Goal: Task Accomplishment & Management: Manage account settings

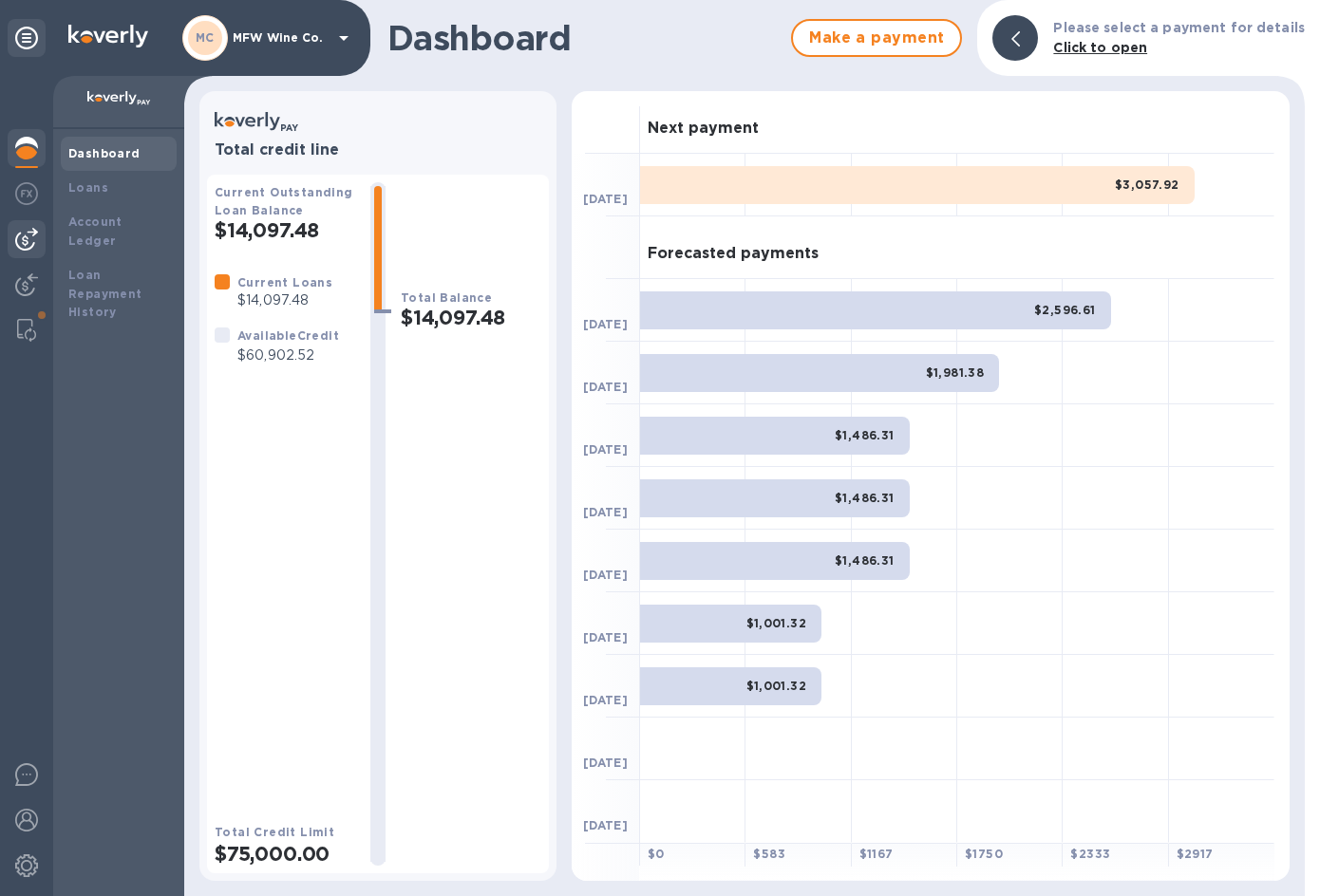
click at [26, 238] on img at bounding box center [26, 238] width 22 height 22
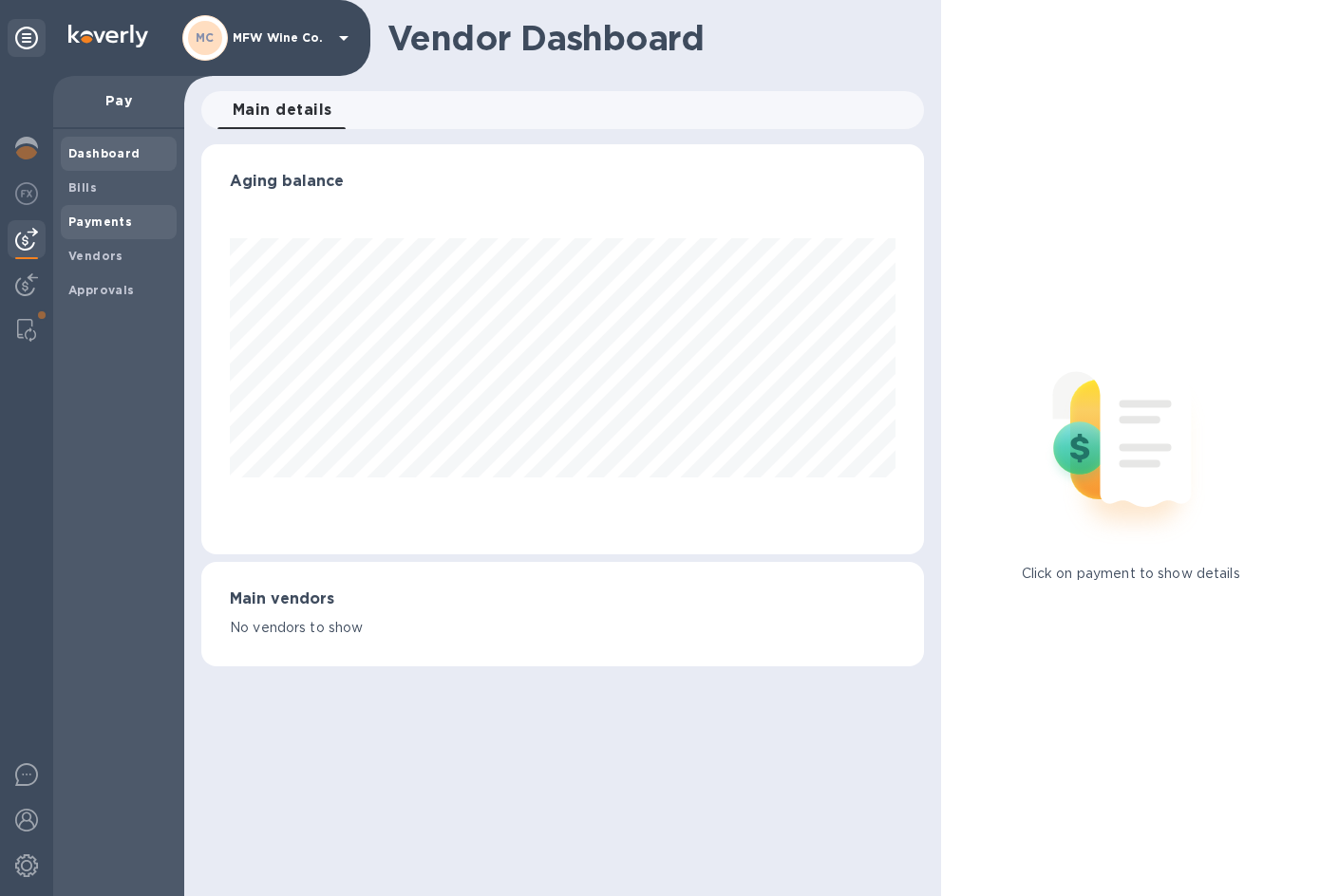
click at [85, 217] on b "Payments" at bounding box center [100, 222] width 64 height 15
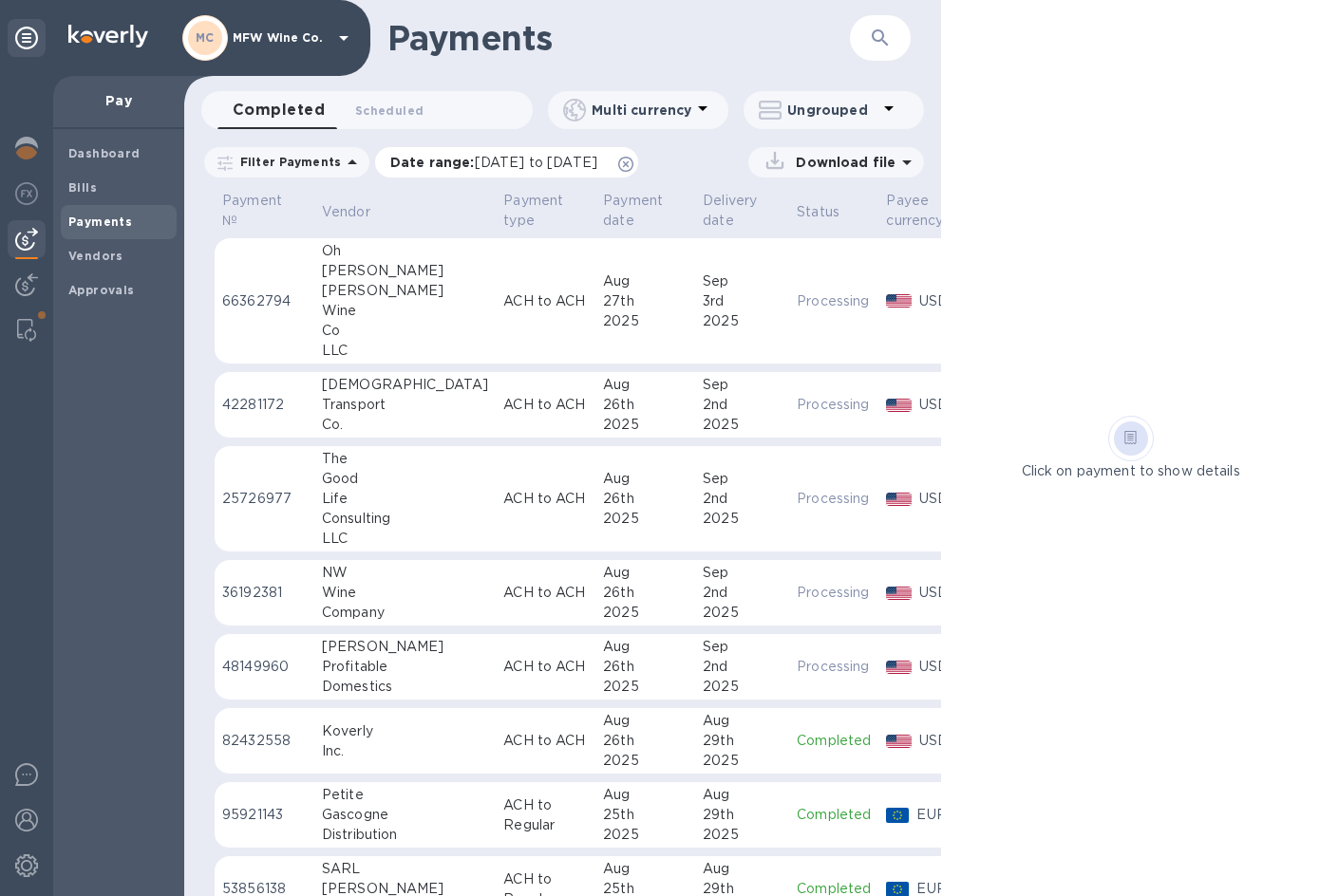
click at [604, 150] on div "Date range : [DATE] to [DATE]" at bounding box center [506, 162] width 263 height 30
click at [590, 157] on span "[DATE] to [DATE]" at bounding box center [535, 162] width 122 height 16
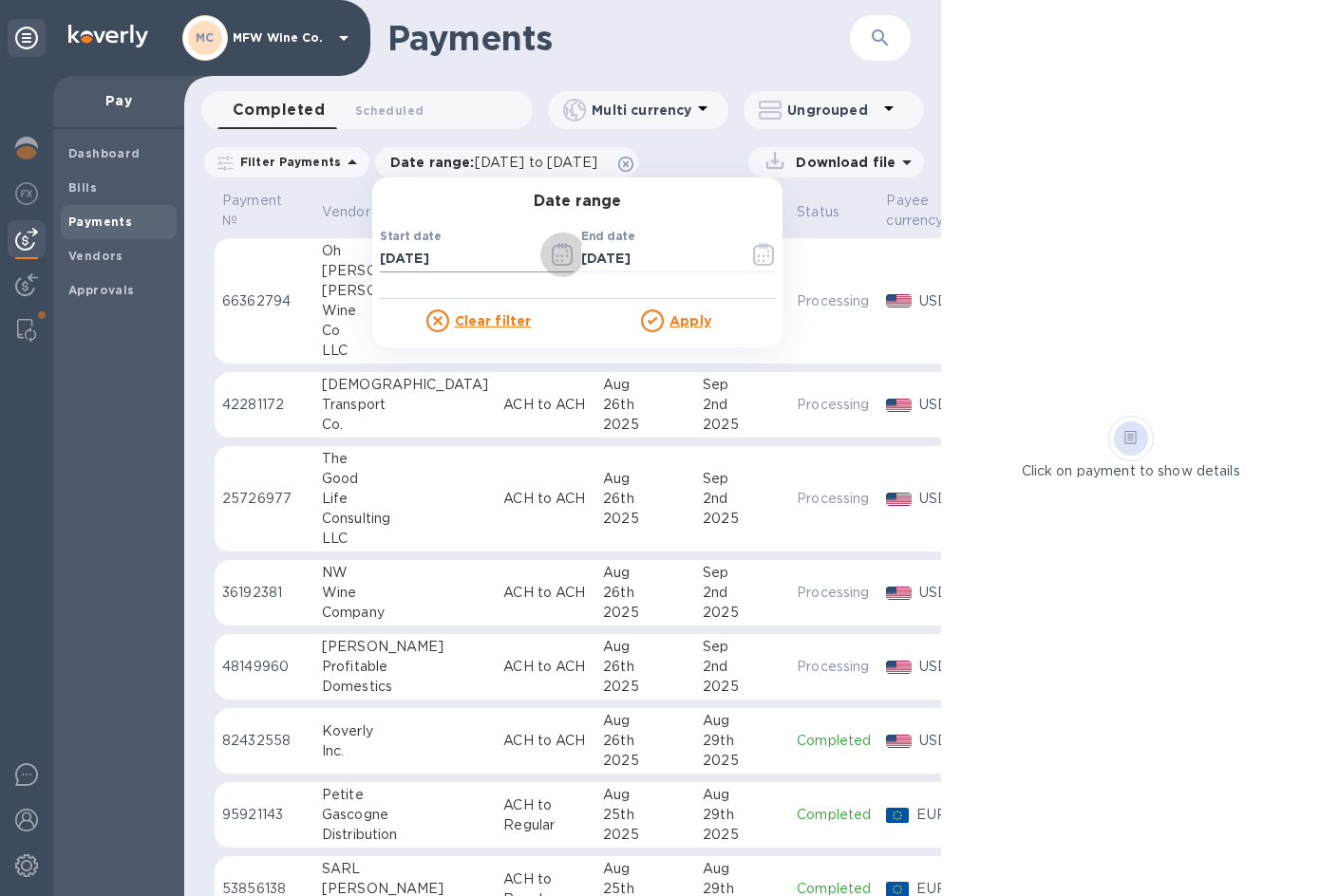
click at [554, 254] on icon "button" at bounding box center [563, 254] width 21 height 22
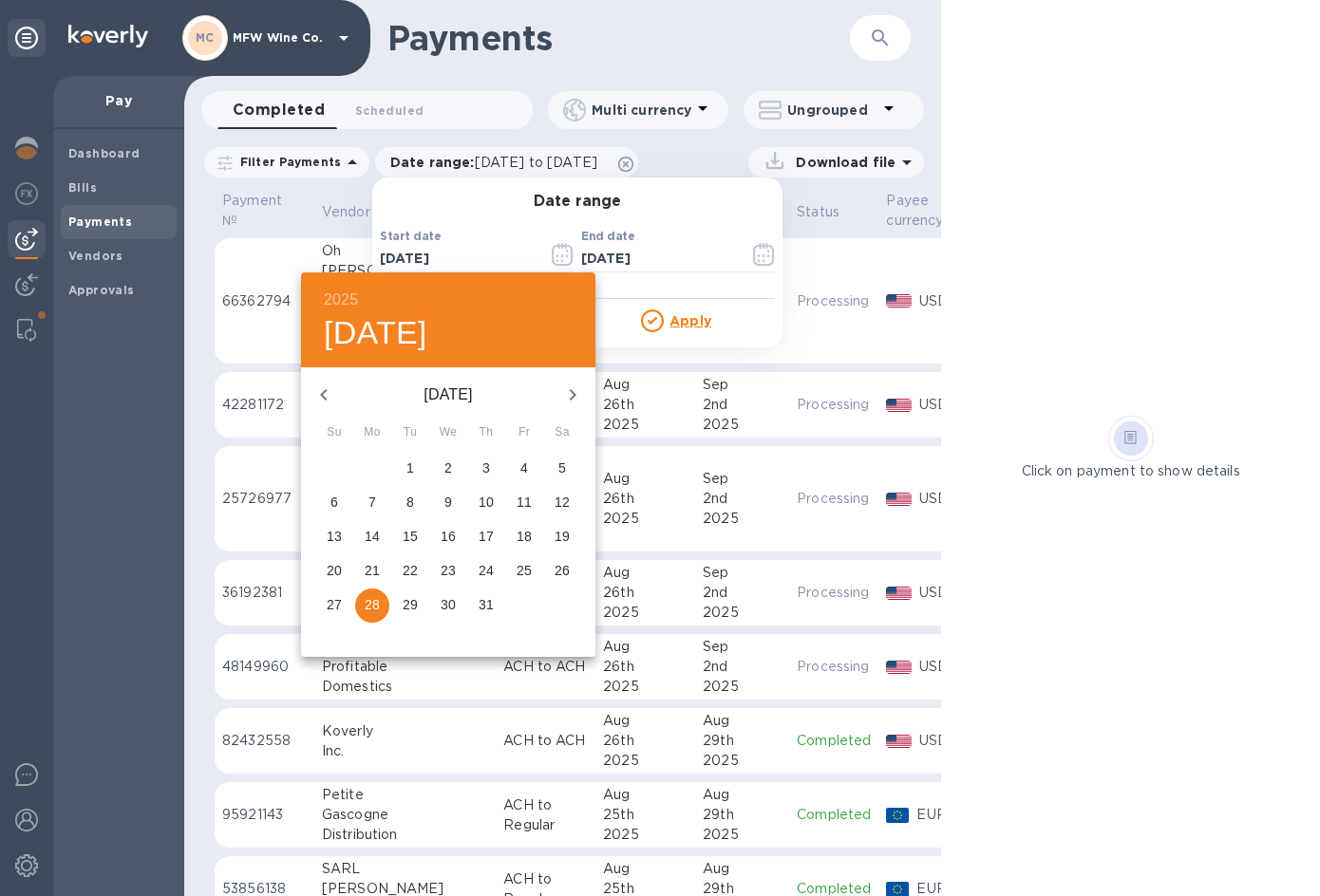
click at [369, 576] on p "21" at bounding box center [372, 570] width 16 height 19
type input "[DATE]"
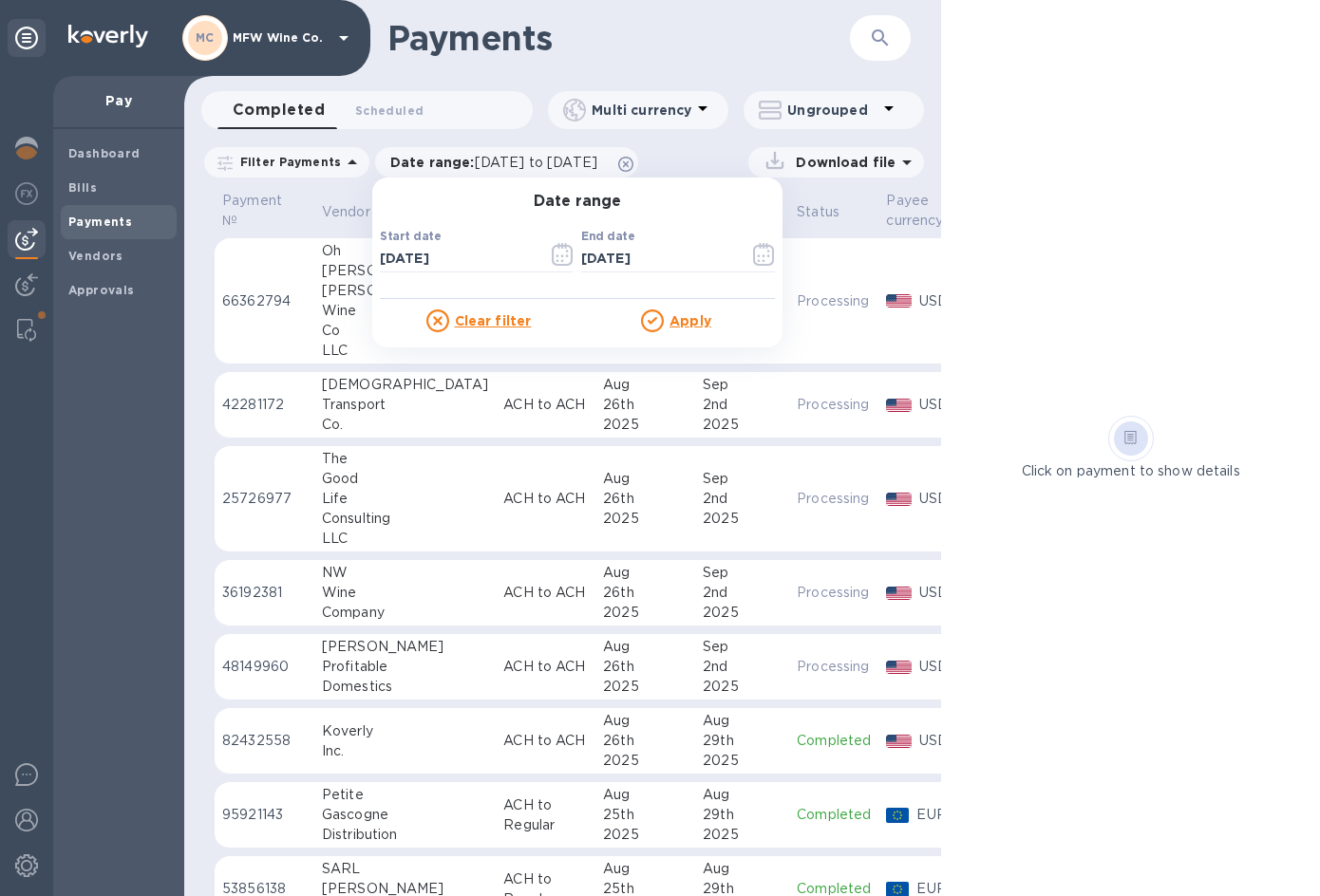
click at [681, 314] on u "Apply" at bounding box center [690, 321] width 42 height 16
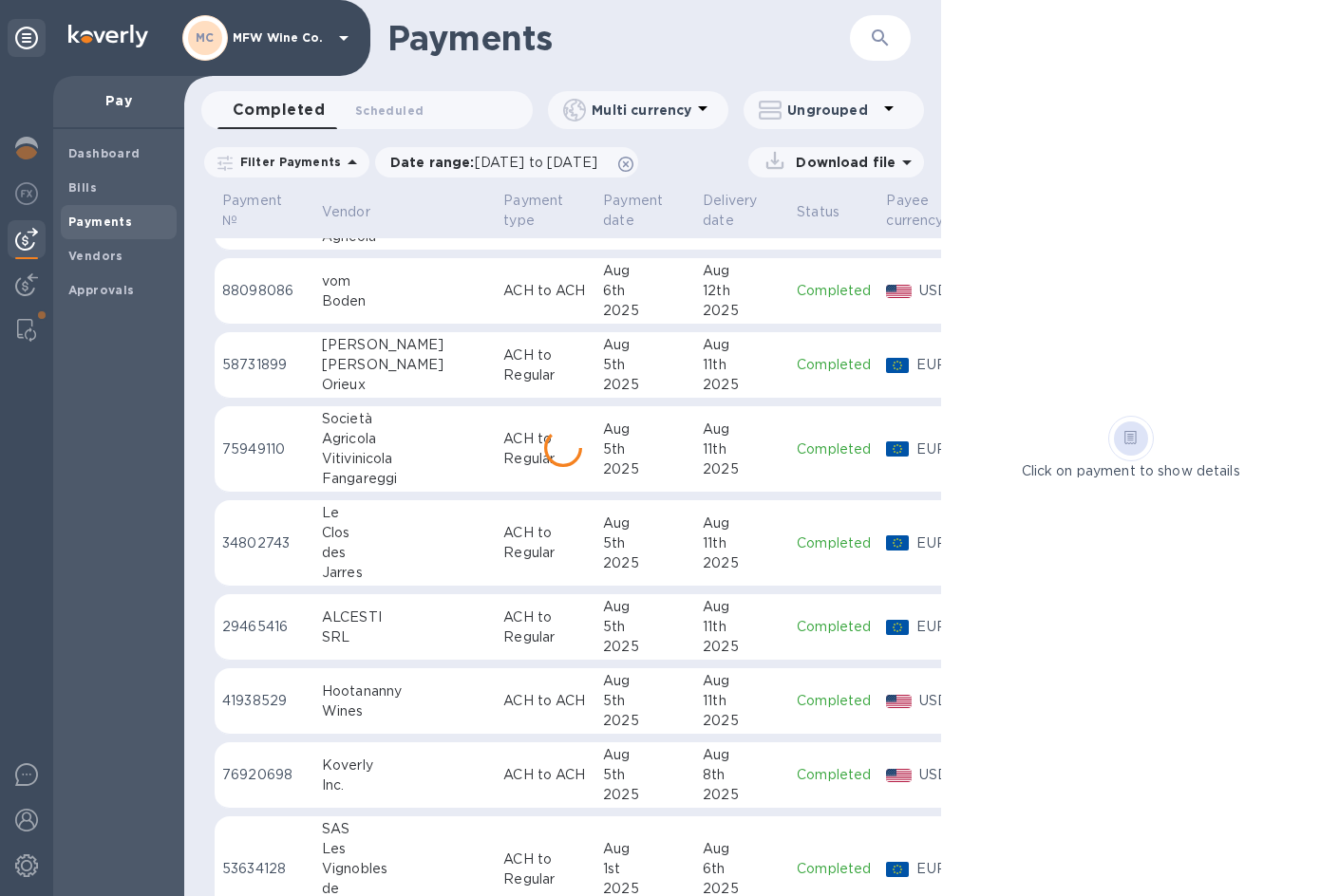
scroll to position [1887, 0]
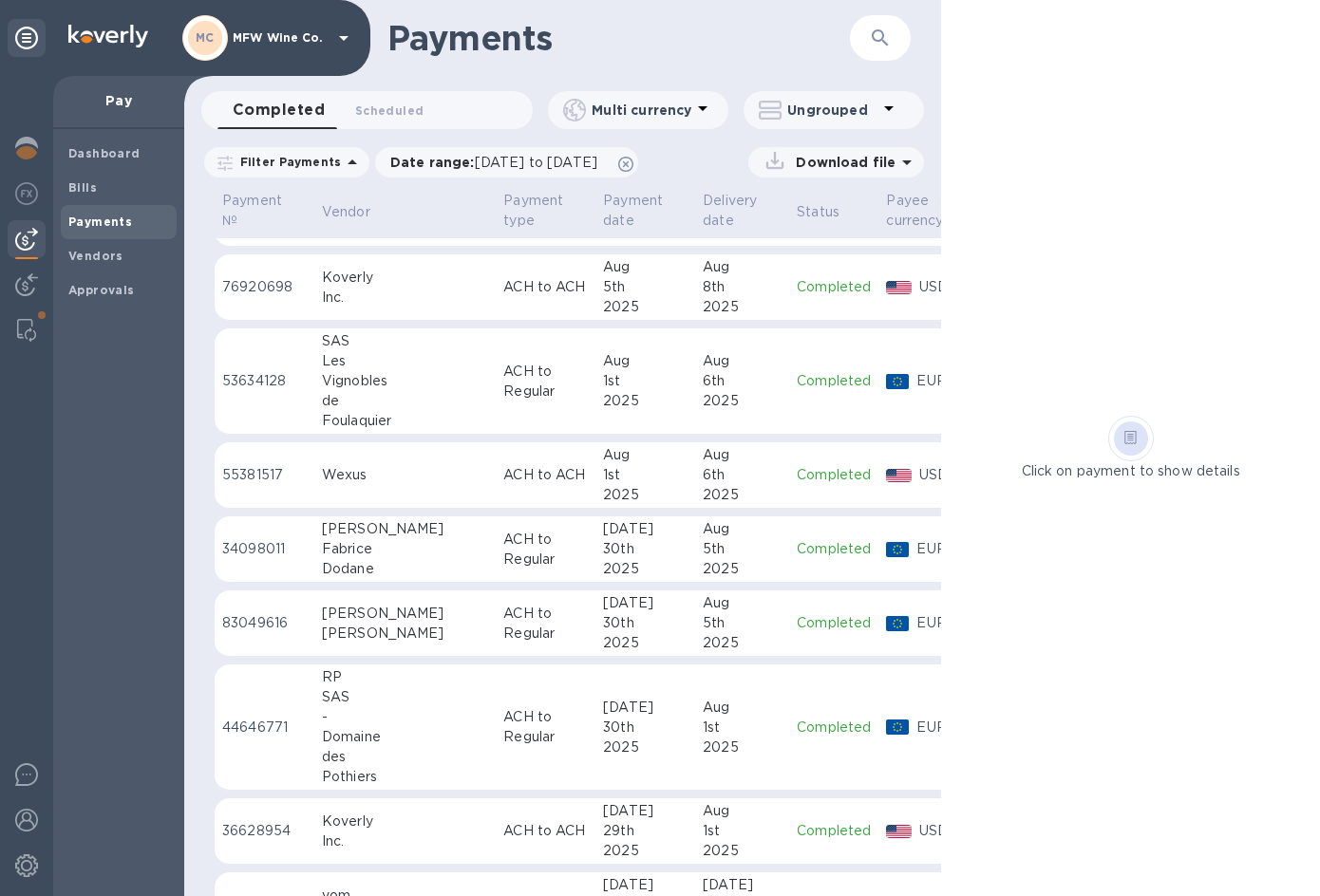
click at [703, 473] on div "6th" at bounding box center [742, 475] width 79 height 20
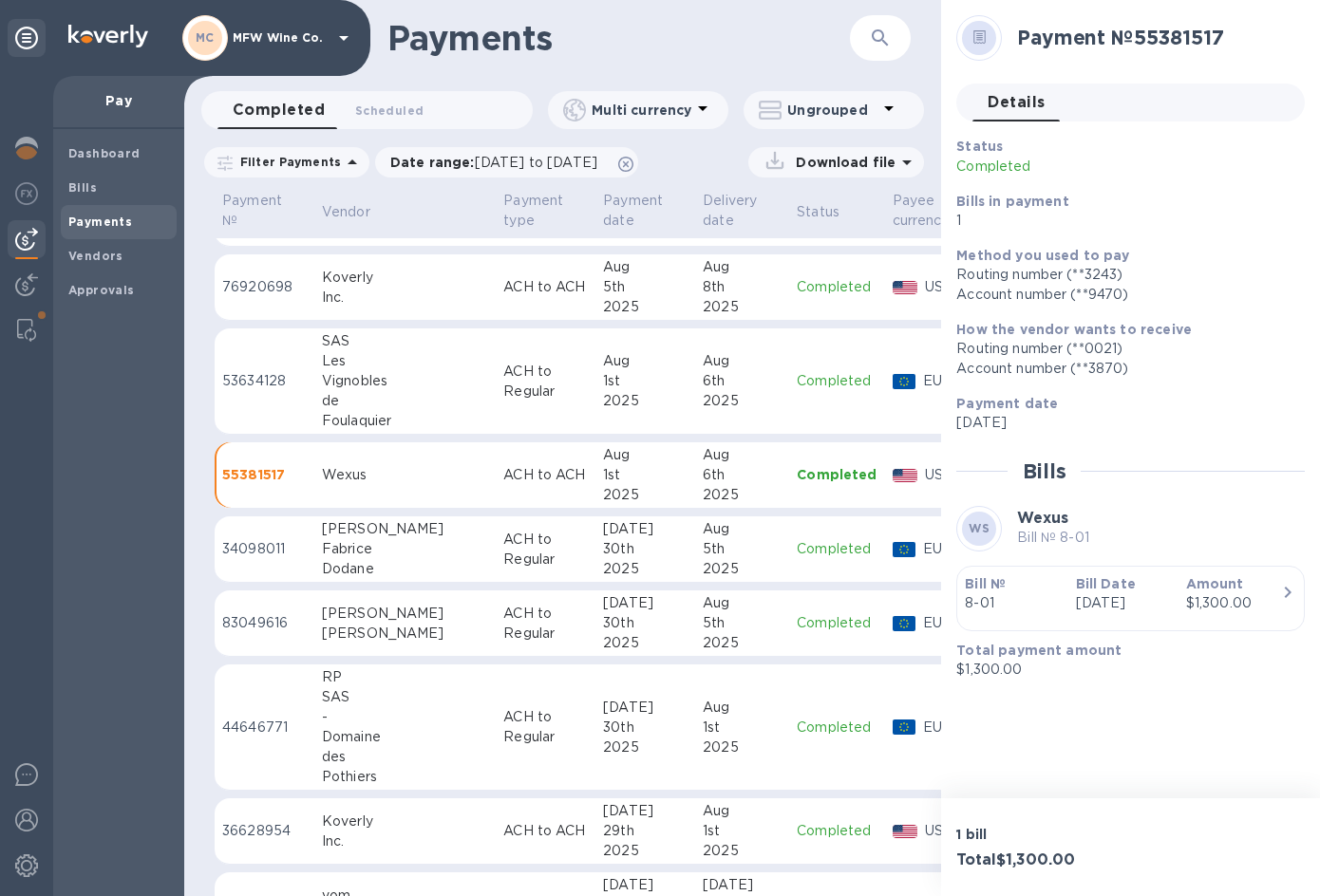
drag, startPoint x: 29, startPoint y: 140, endPoint x: 105, endPoint y: 102, distance: 85.0
click at [29, 140] on img at bounding box center [26, 148] width 22 height 22
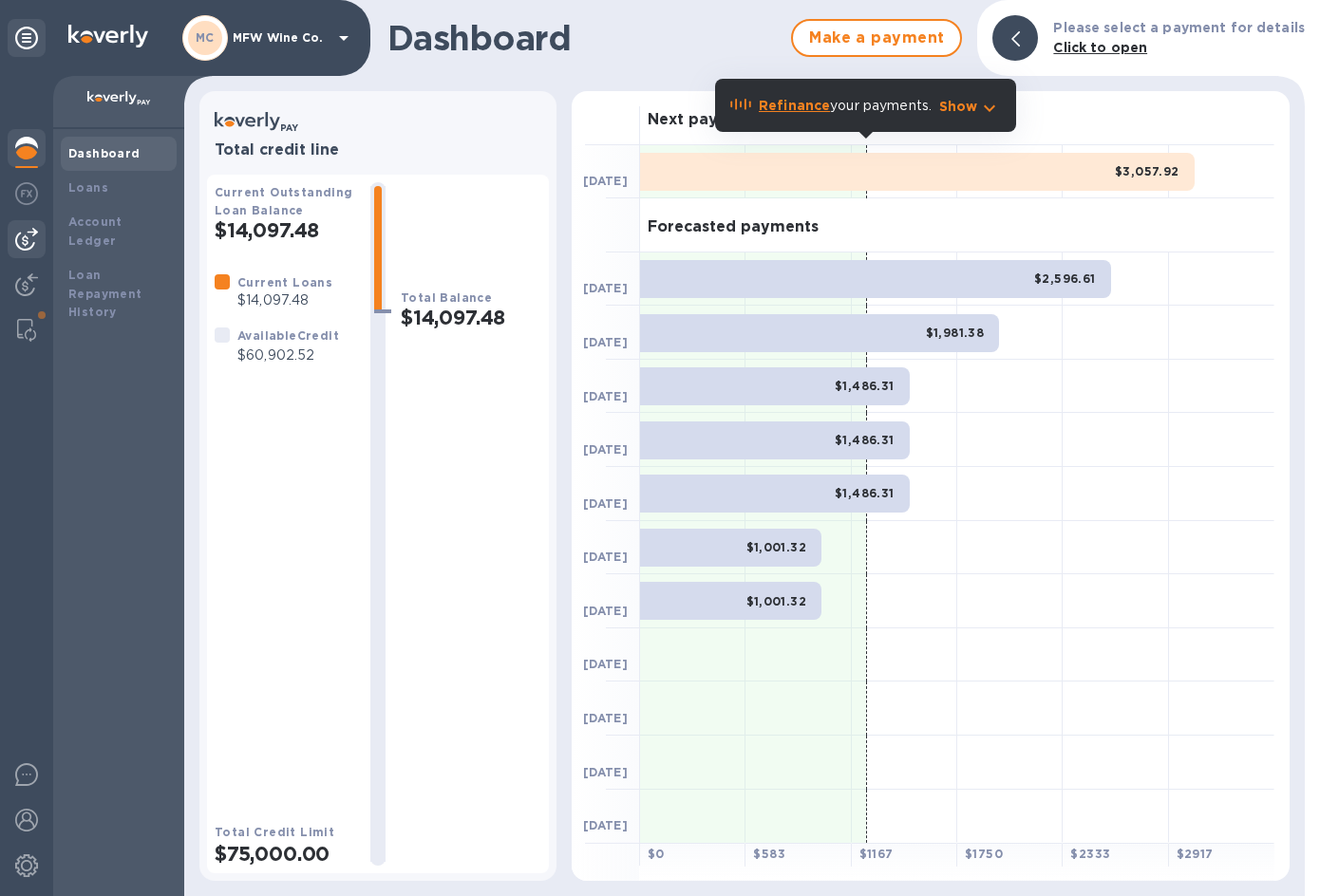
click at [23, 237] on img at bounding box center [26, 238] width 22 height 22
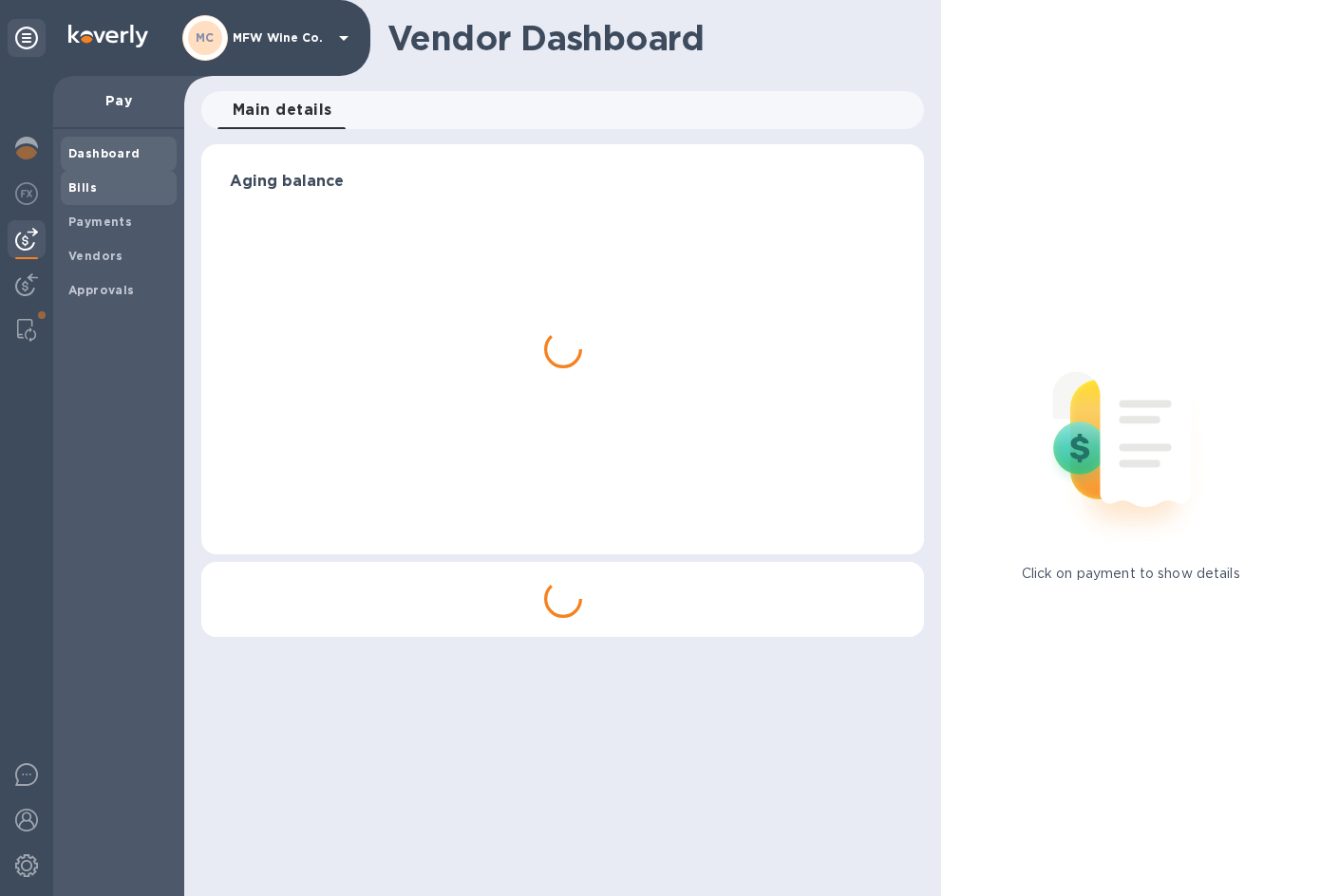
click at [78, 184] on b "Bills" at bounding box center [82, 188] width 28 height 15
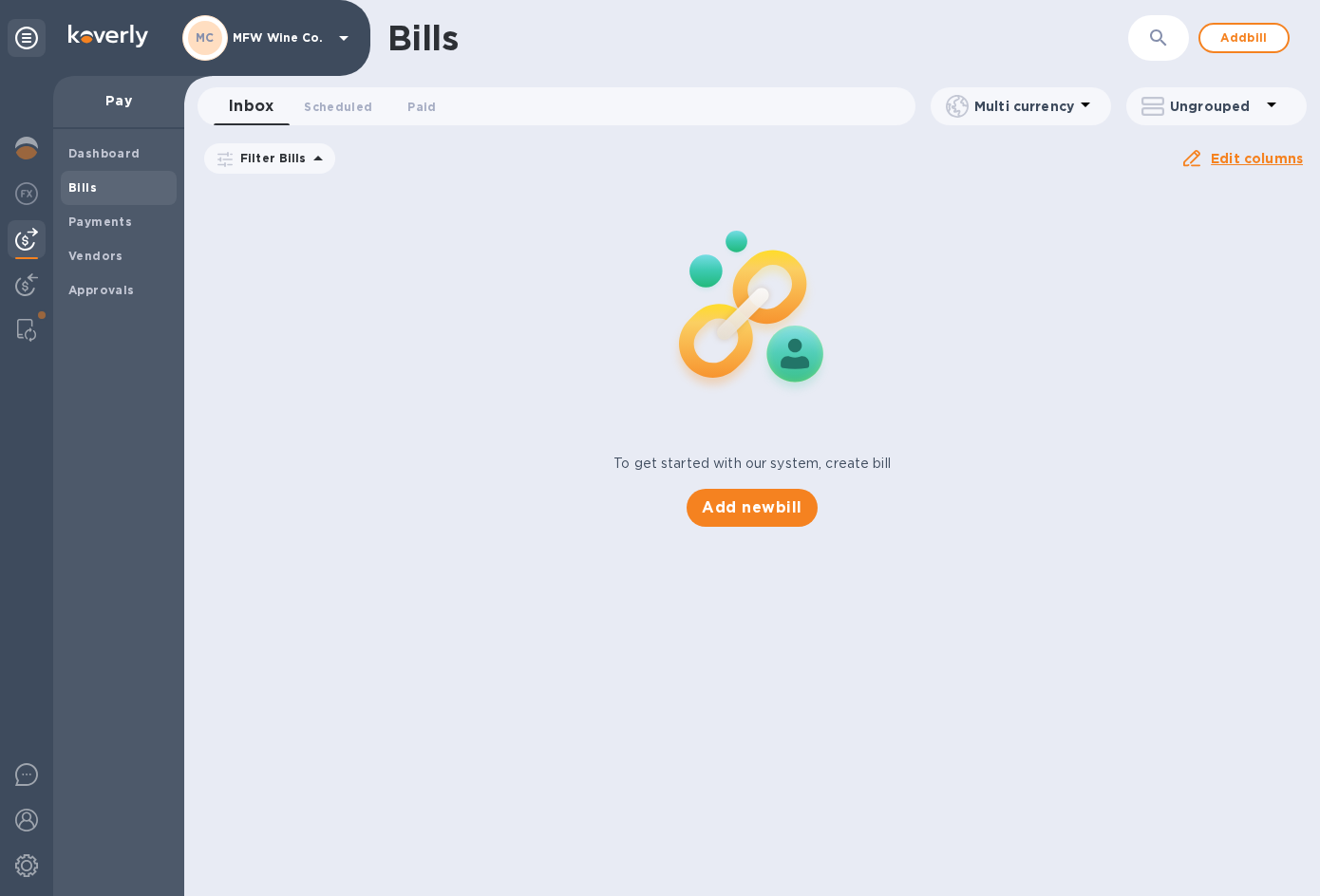
click at [715, 274] on img at bounding box center [751, 310] width 251 height 251
click at [735, 513] on span "Add new bill" at bounding box center [751, 507] width 100 height 22
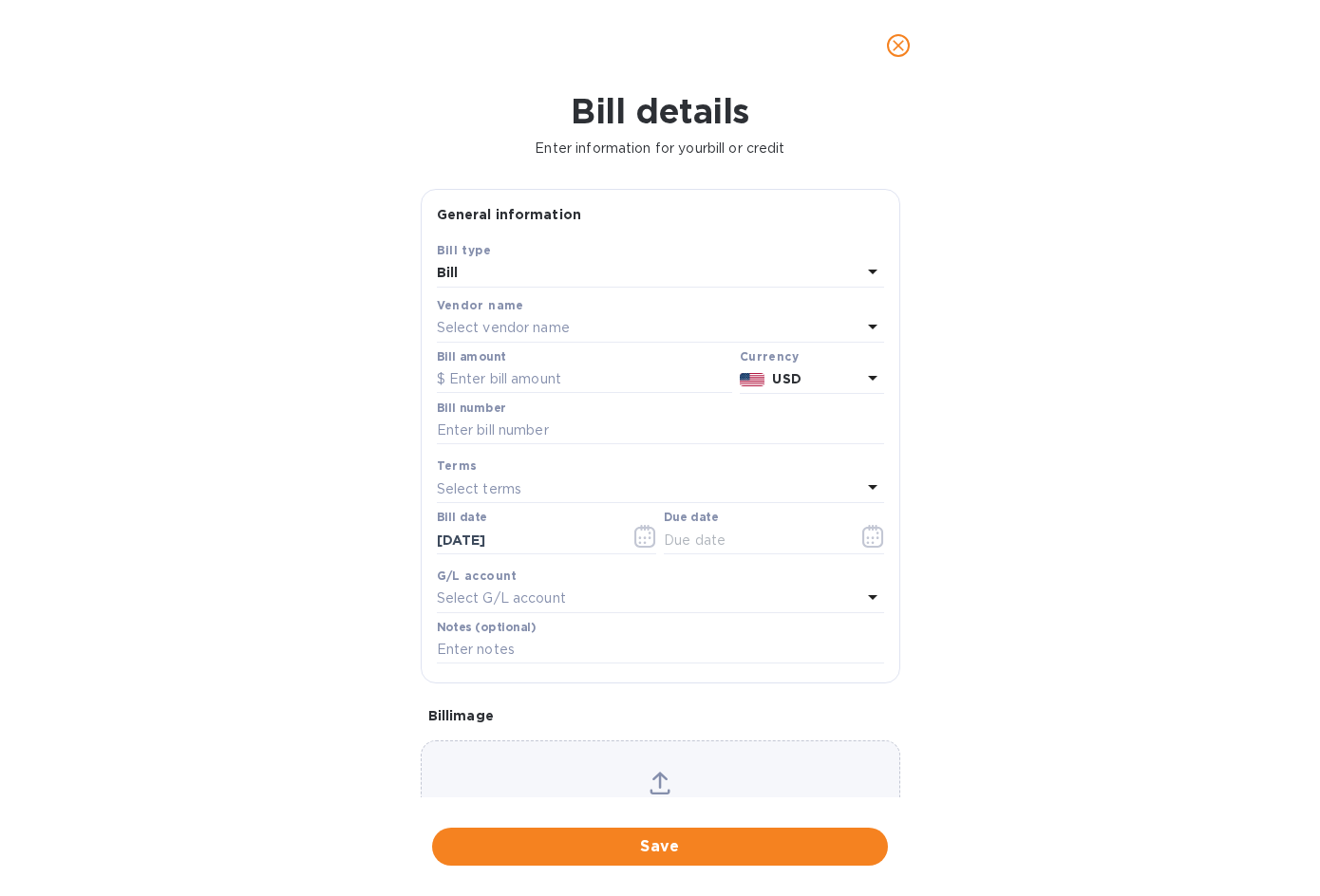
click at [490, 328] on p "Select vendor name" at bounding box center [503, 328] width 133 height 20
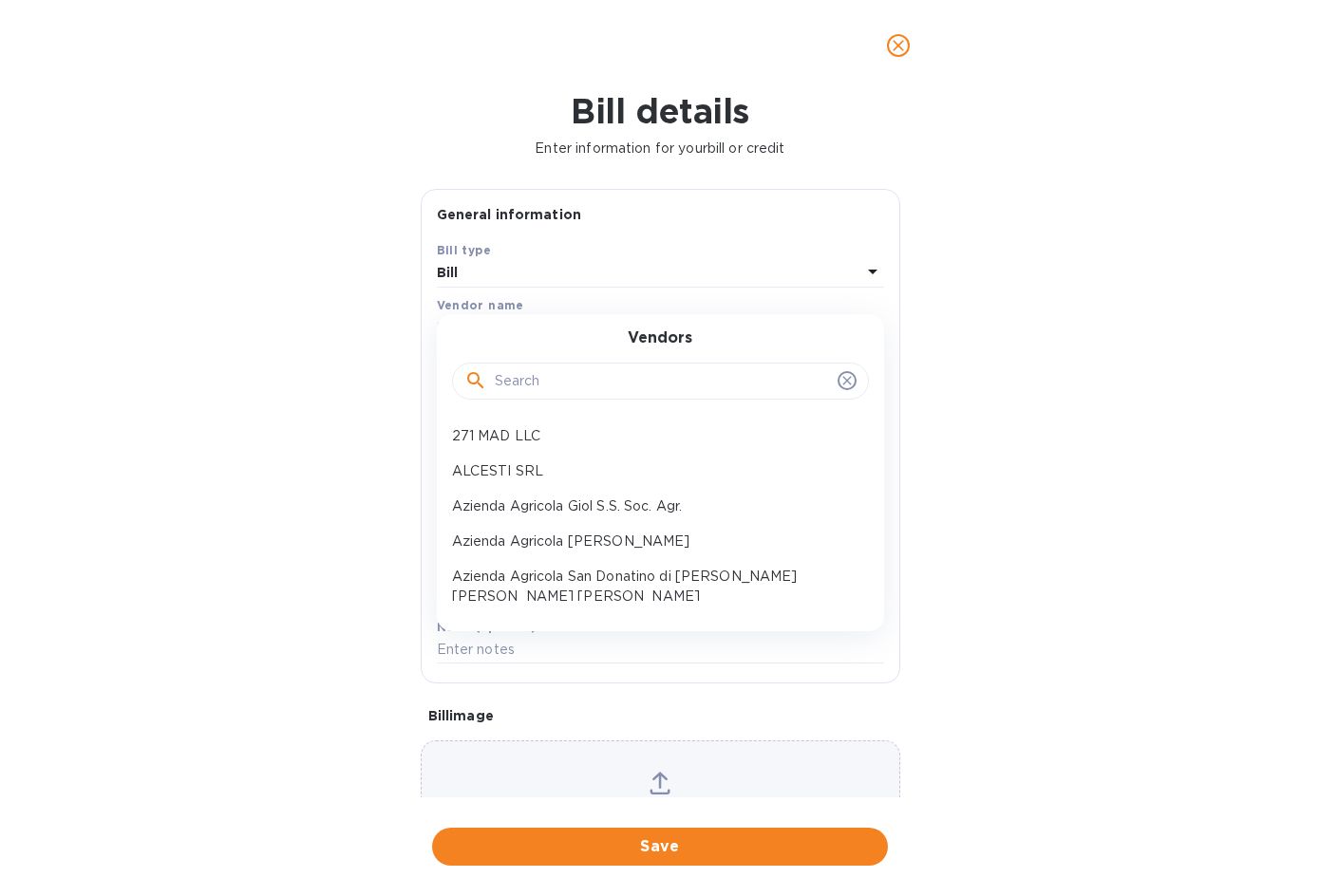
click at [517, 379] on input "text" at bounding box center [661, 381] width 335 height 28
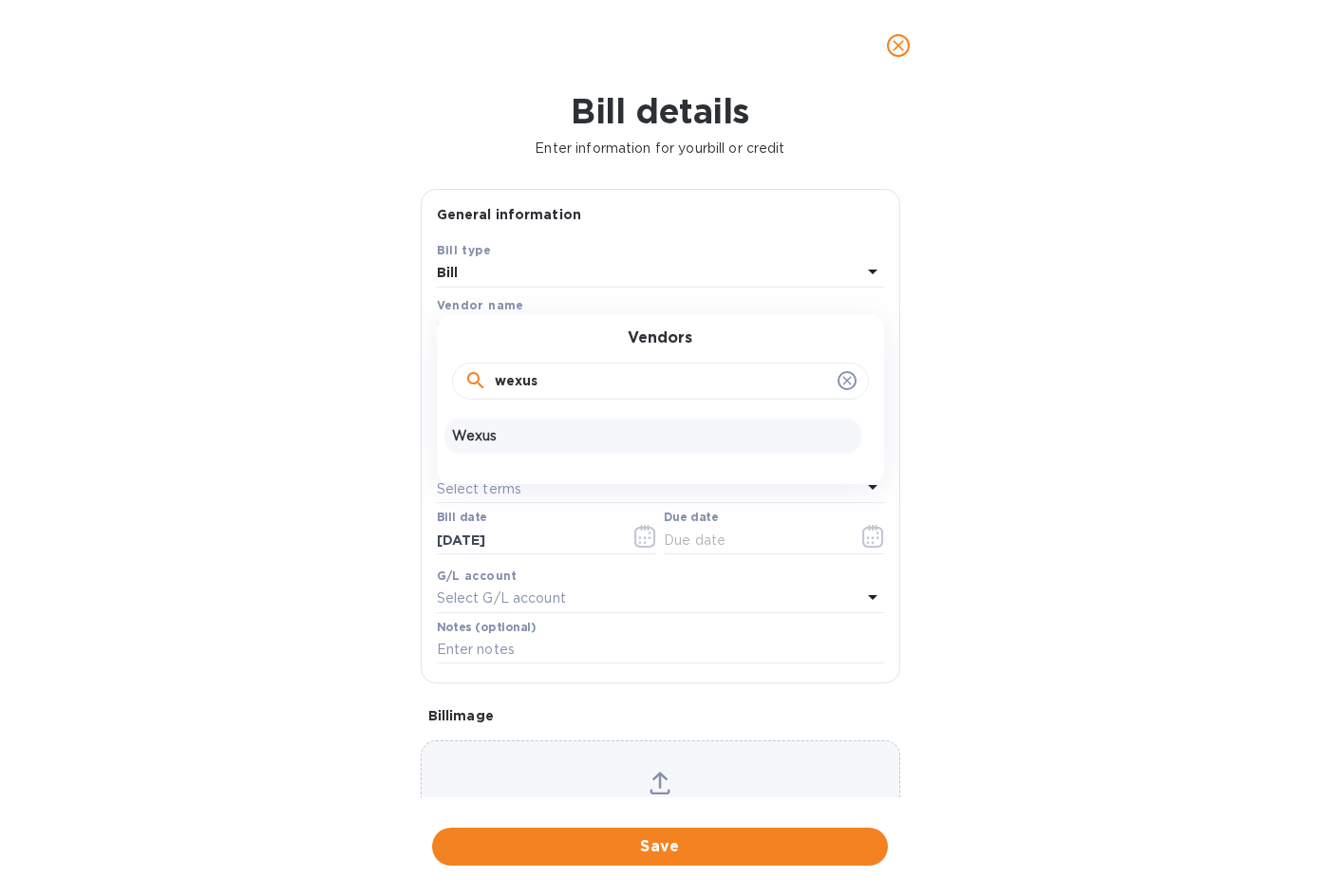
type input "wexus"
click at [493, 428] on p "Wexus" at bounding box center [653, 436] width 402 height 20
click at [851, 538] on button "button" at bounding box center [873, 536] width 45 height 46
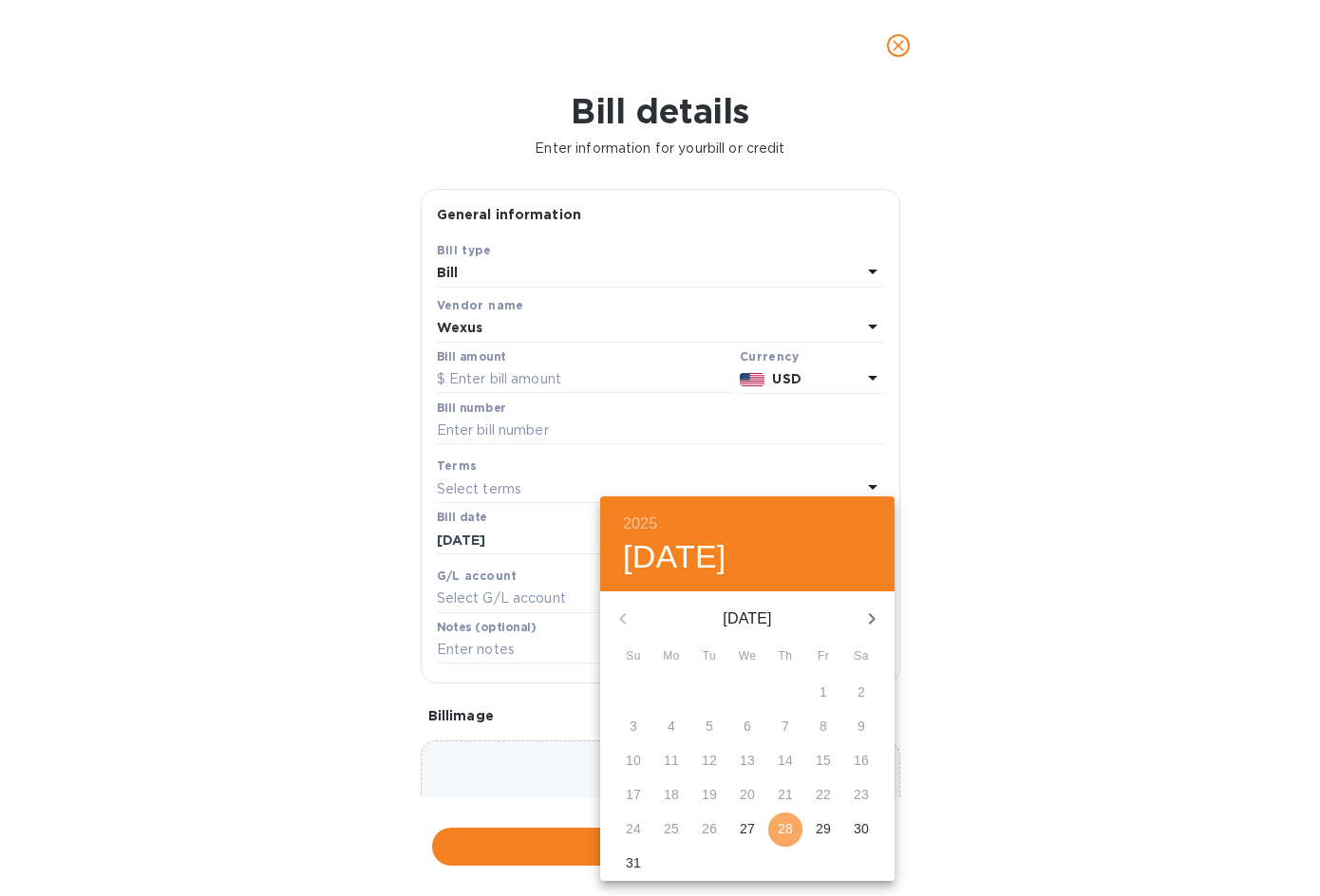
click at [786, 827] on p "28" at bounding box center [786, 829] width 16 height 19
type input "[DATE]"
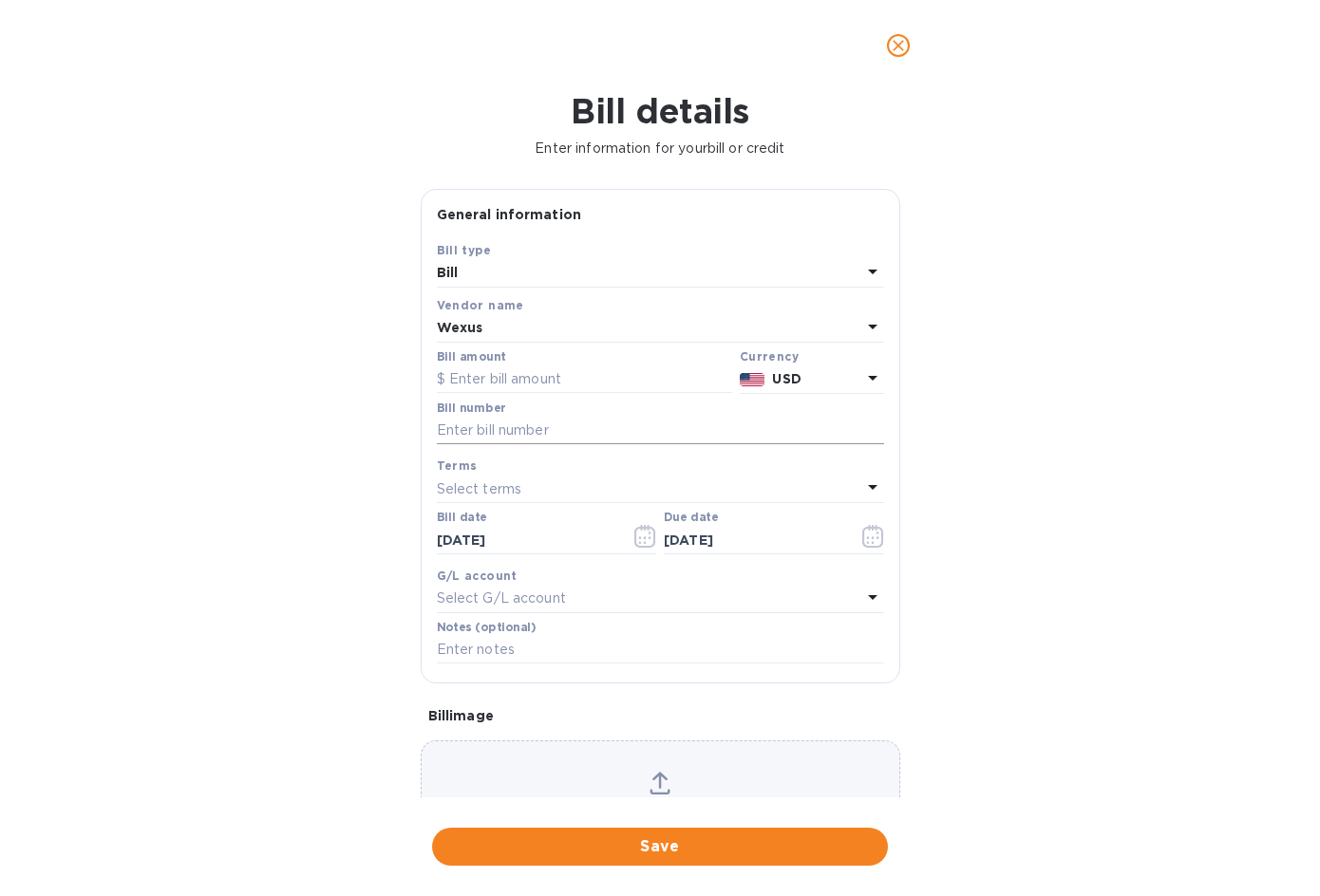
click at [507, 435] on input "text" at bounding box center [660, 431] width 447 height 28
type input "9-01"
click at [486, 597] on p "Select G/L account" at bounding box center [501, 599] width 129 height 20
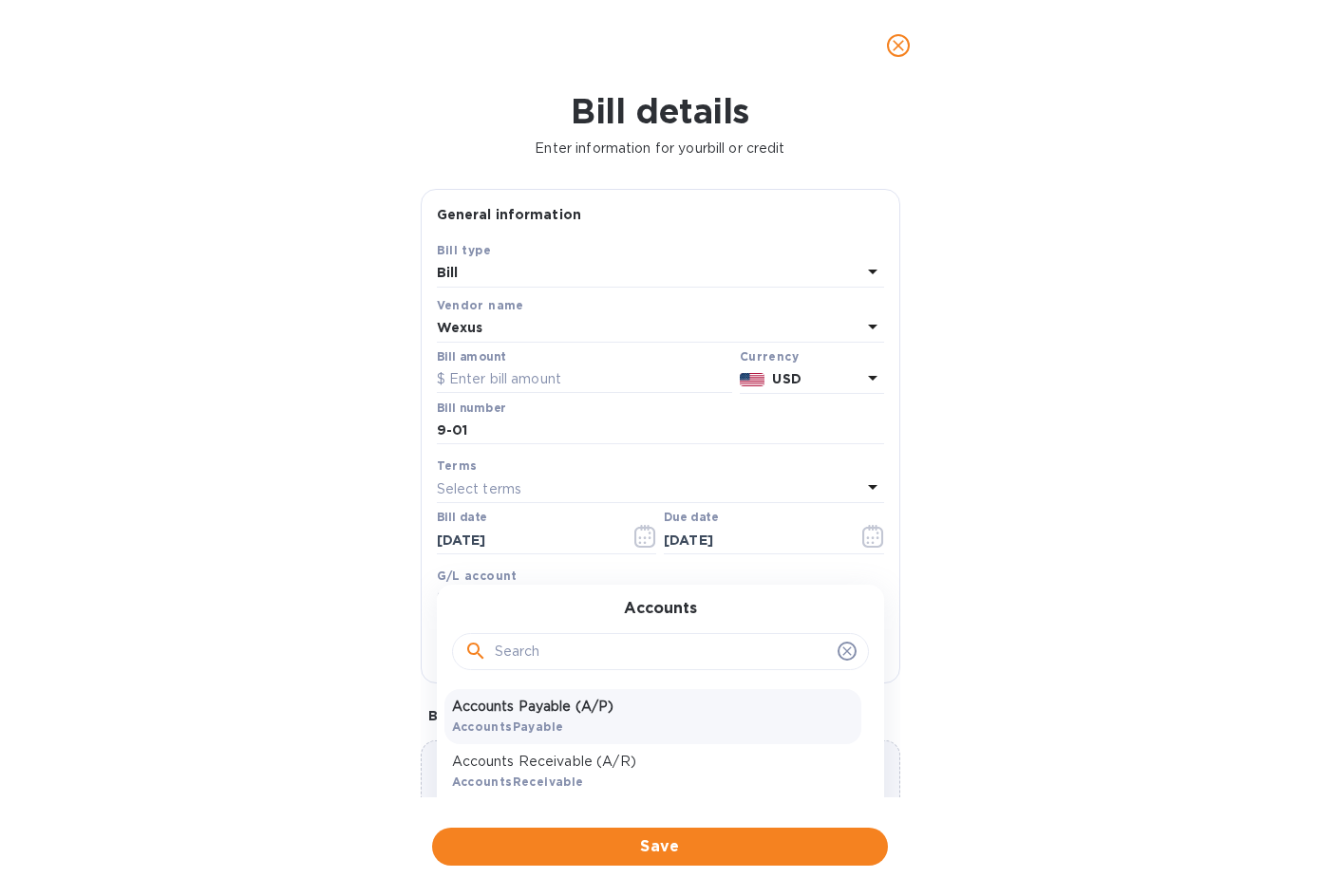
click at [521, 717] on p "Accounts Payable (A/P)" at bounding box center [653, 706] width 402 height 20
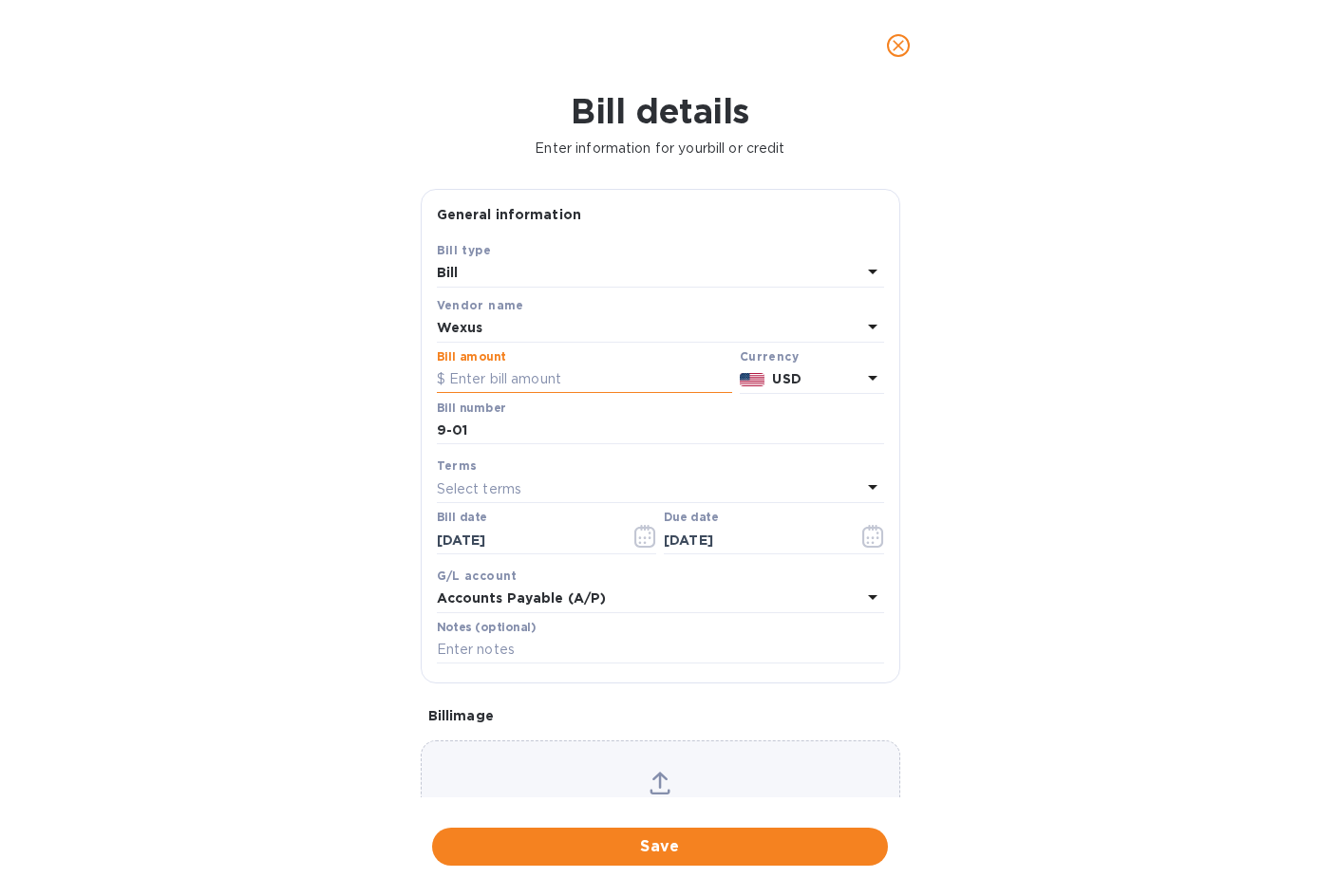
click at [545, 365] on input "text" at bounding box center [584, 379] width 295 height 28
type input "1,300"
click at [643, 854] on span "Save" at bounding box center [660, 846] width 425 height 22
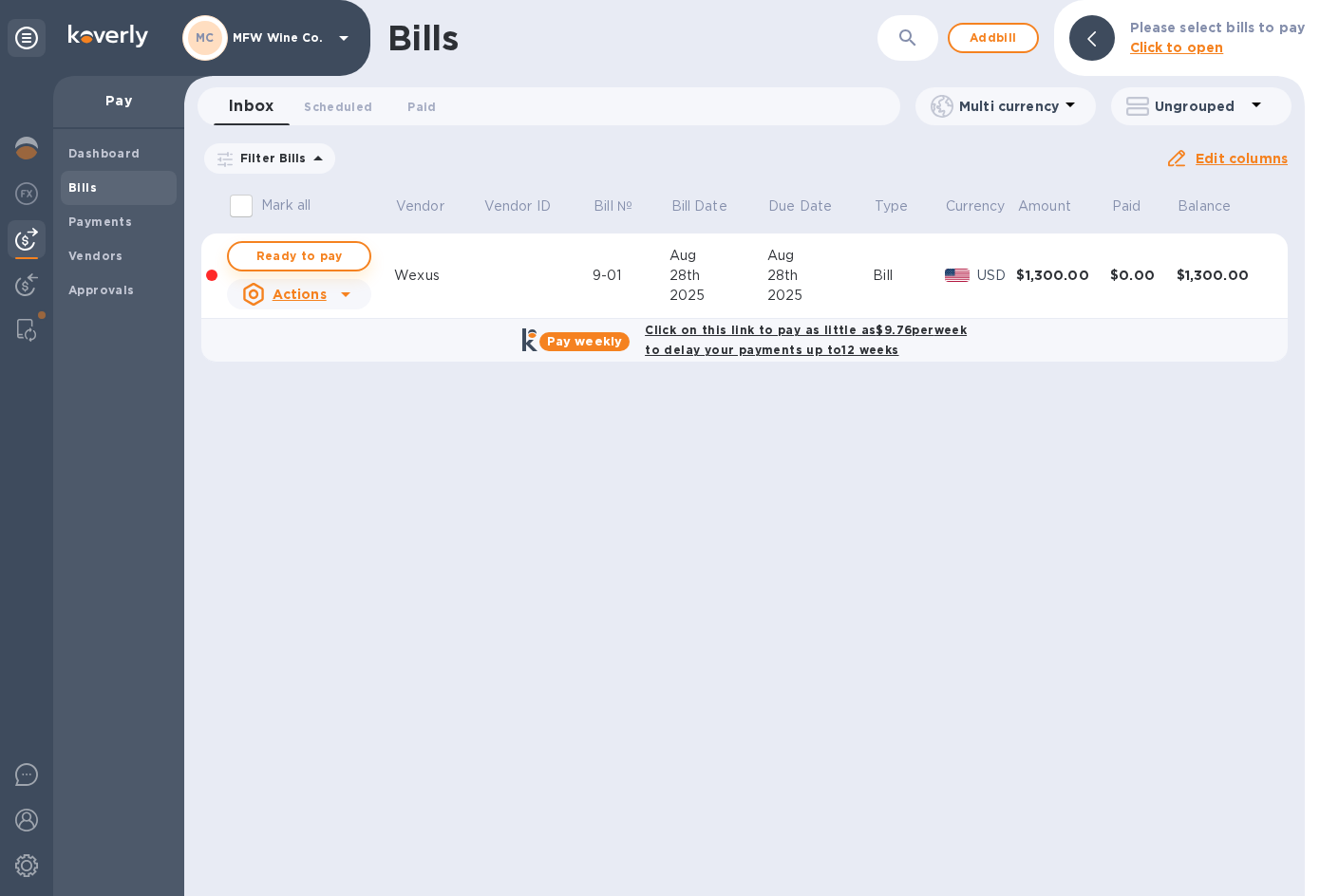
click at [291, 258] on span "Ready to pay" at bounding box center [299, 256] width 110 height 22
click at [320, 254] on span "Ready to pay" at bounding box center [299, 256] width 110 height 22
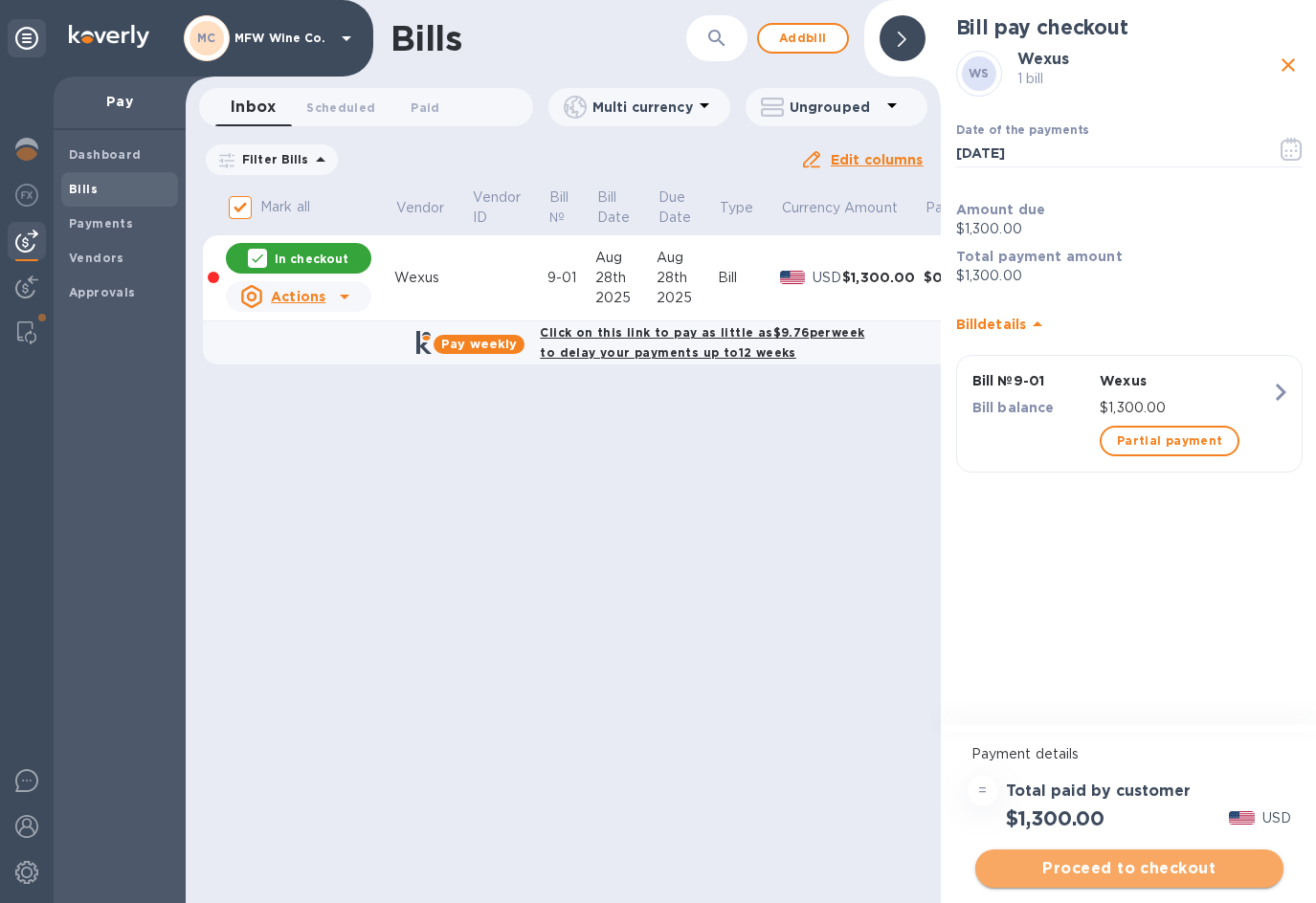
click at [1042, 867] on span "Proceed to checkout" at bounding box center [1130, 869] width 278 height 23
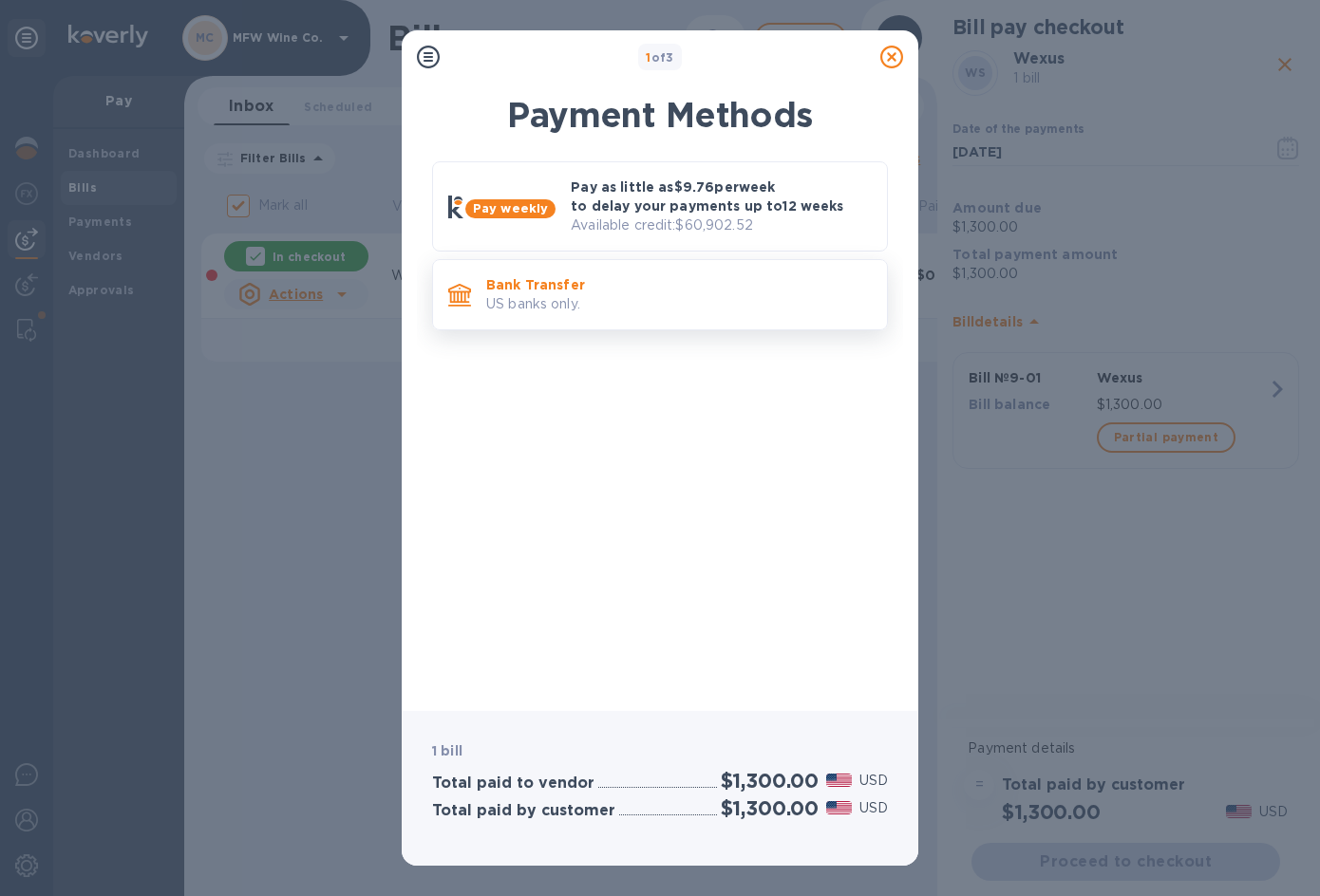
click at [569, 301] on p "US banks only." at bounding box center [679, 304] width 386 height 20
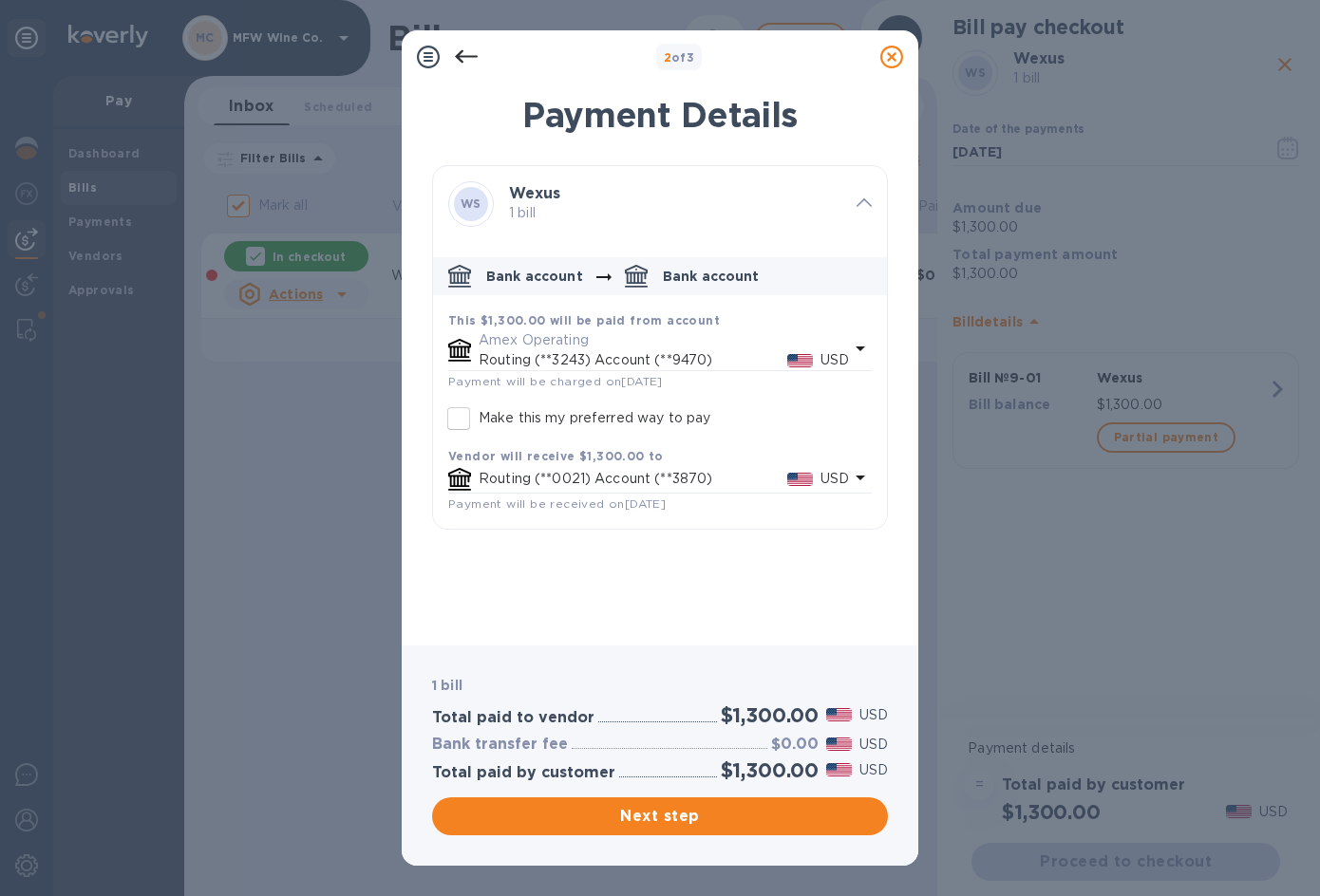
click at [565, 341] on p "Amex Operating" at bounding box center [663, 340] width 370 height 20
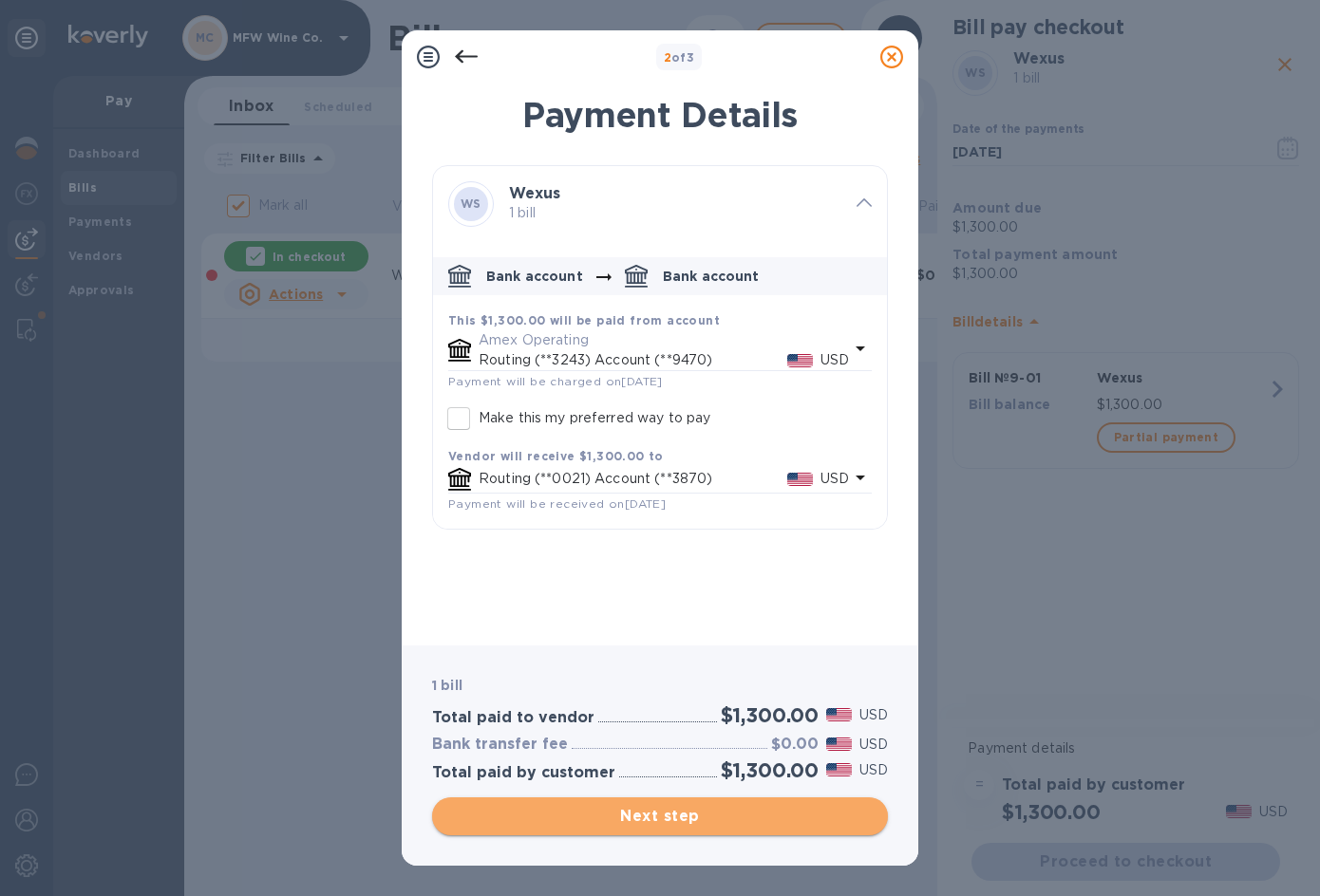
click at [645, 821] on span "Next step" at bounding box center [660, 816] width 425 height 22
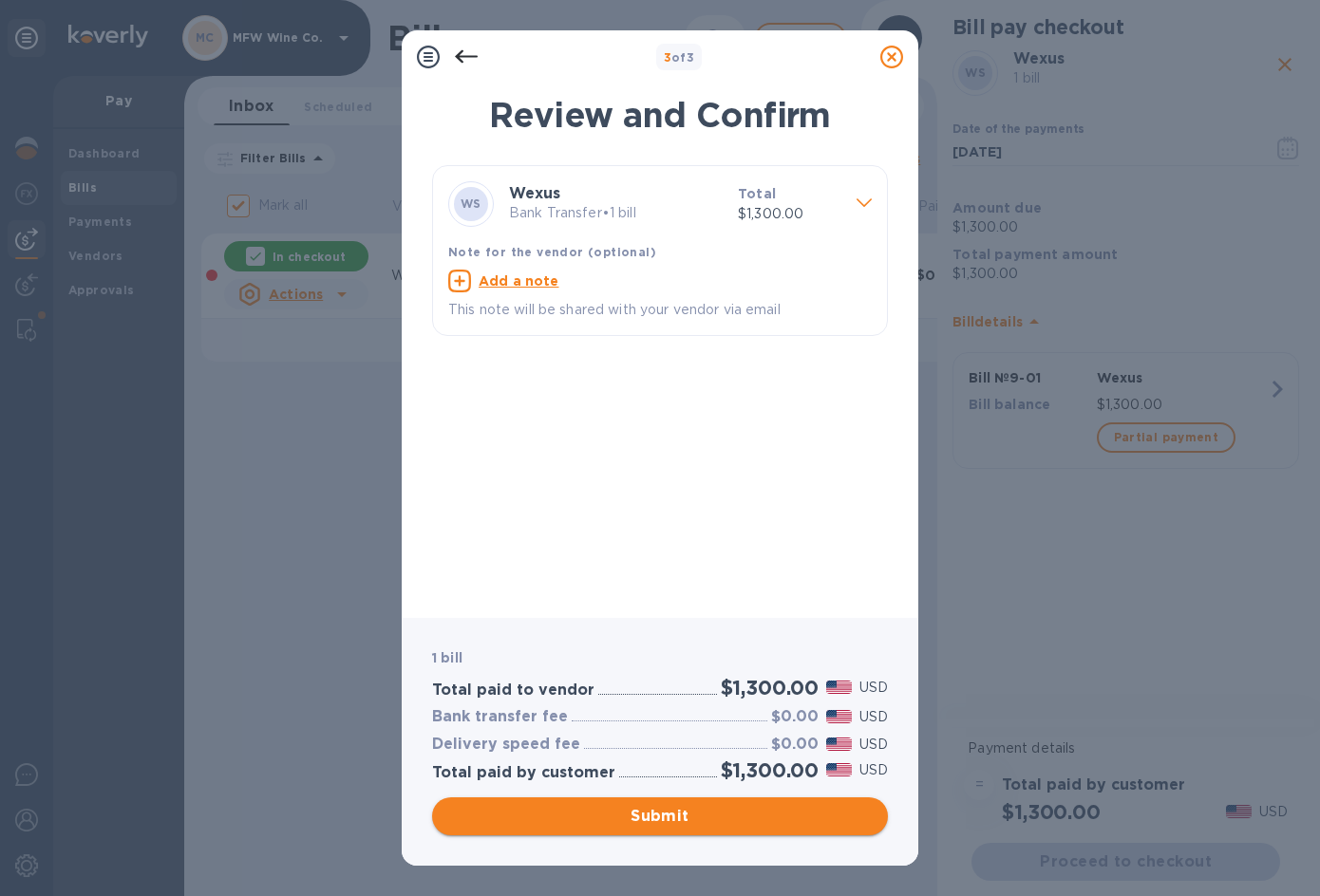
click at [678, 815] on span "Submit" at bounding box center [660, 816] width 425 height 22
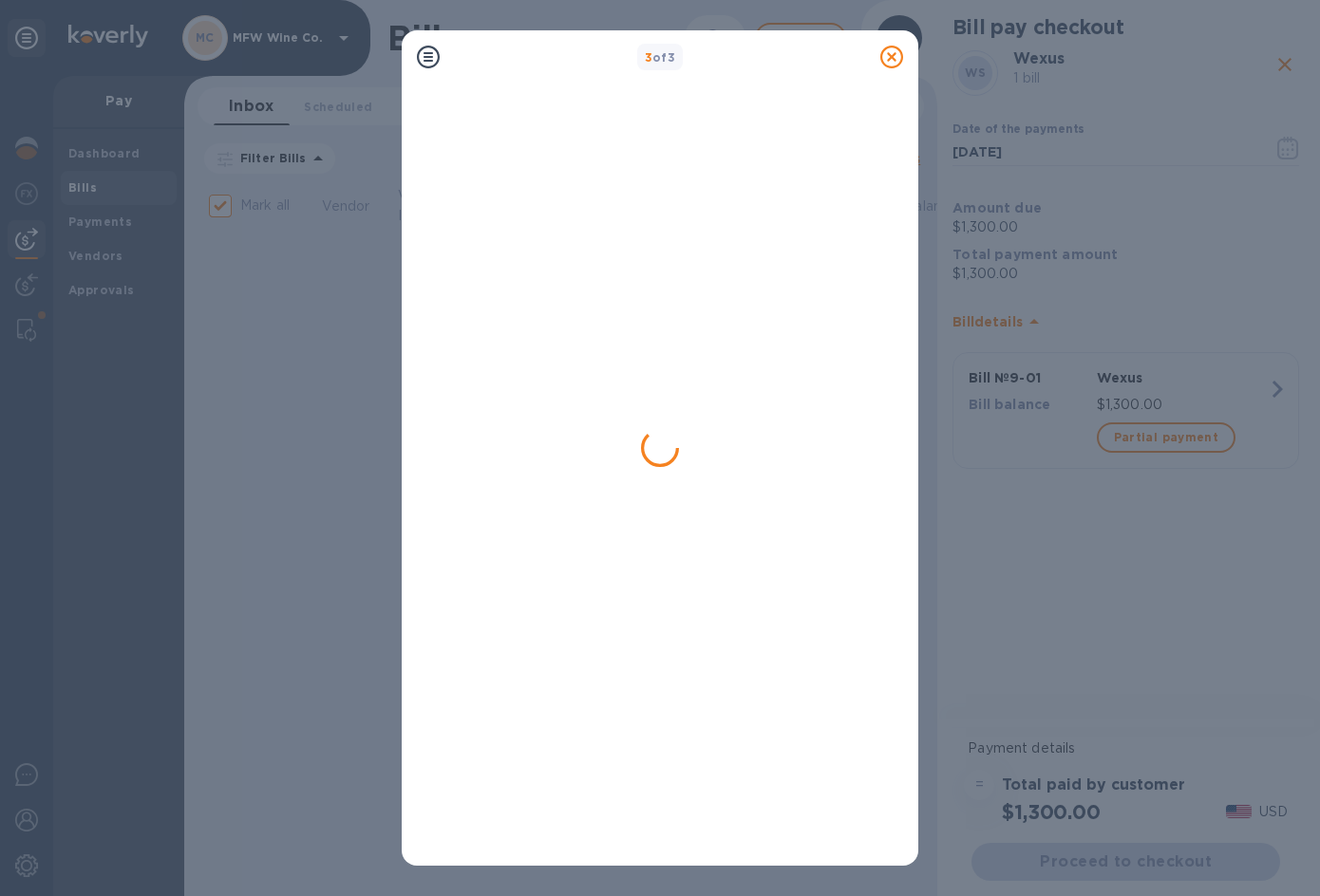
checkbox input "false"
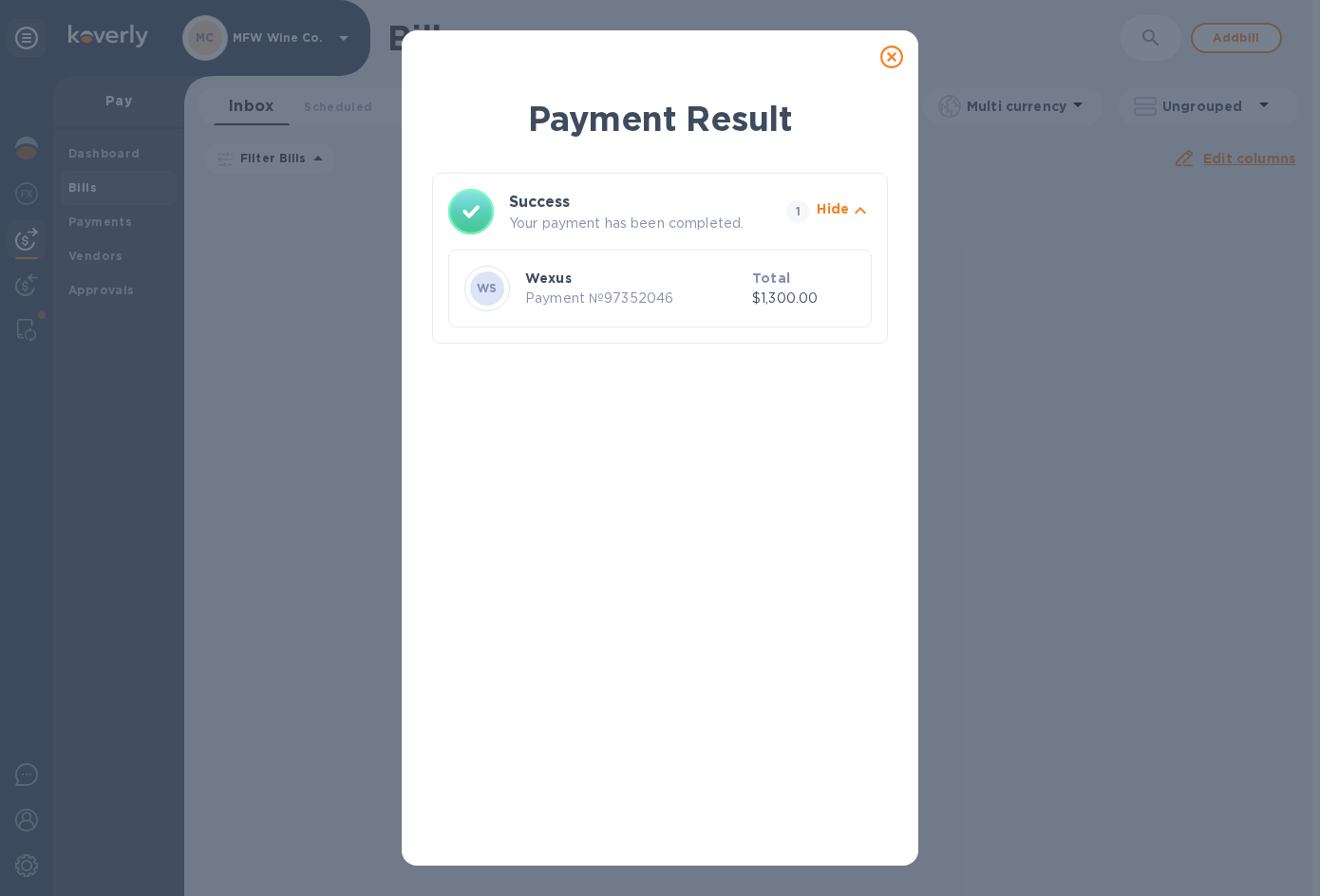
click at [889, 55] on icon at bounding box center [891, 57] width 22 height 22
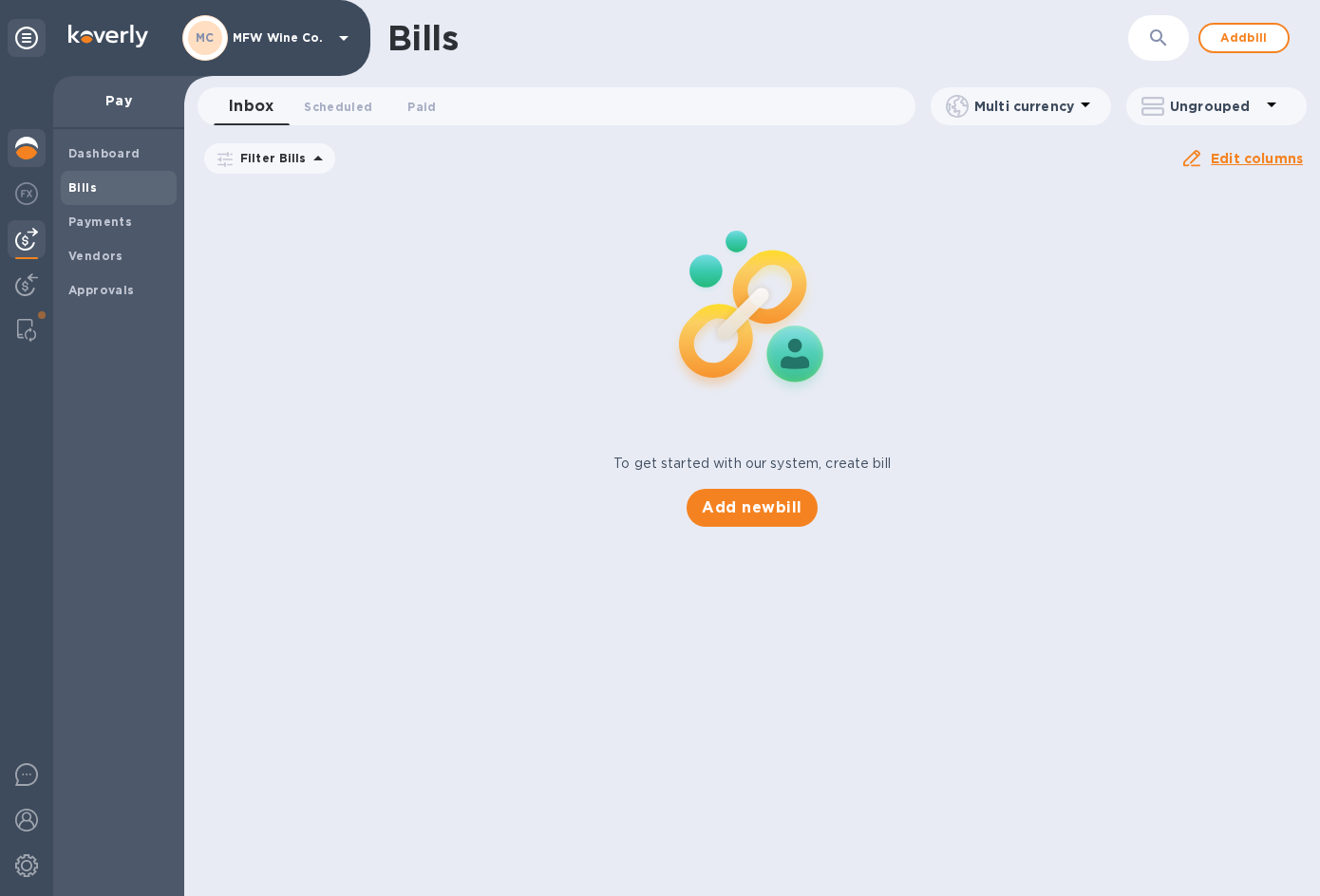
click at [31, 141] on img at bounding box center [26, 148] width 22 height 22
